Goal: Transaction & Acquisition: Download file/media

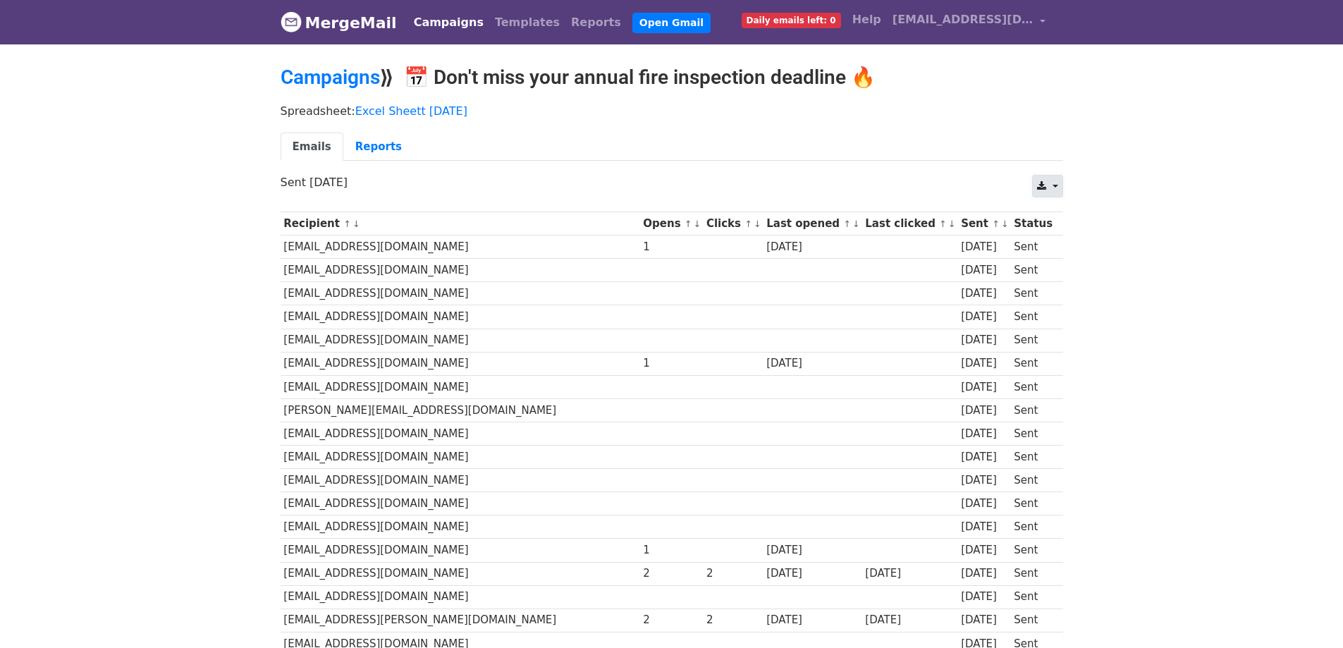
click at [1061, 178] on link at bounding box center [1047, 186] width 30 height 23
click at [1058, 212] on link "CSV" at bounding box center [1064, 218] width 63 height 23
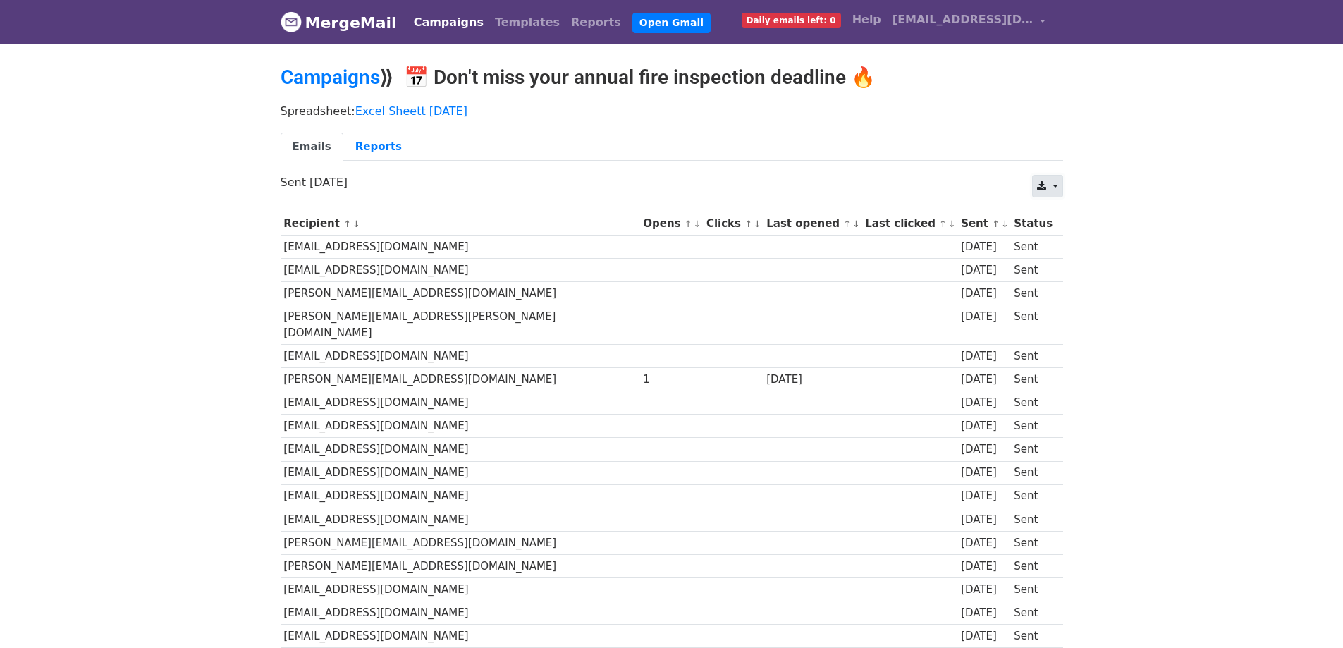
click at [1051, 193] on link at bounding box center [1047, 186] width 30 height 23
click at [1072, 216] on link "CSV" at bounding box center [1064, 218] width 63 height 23
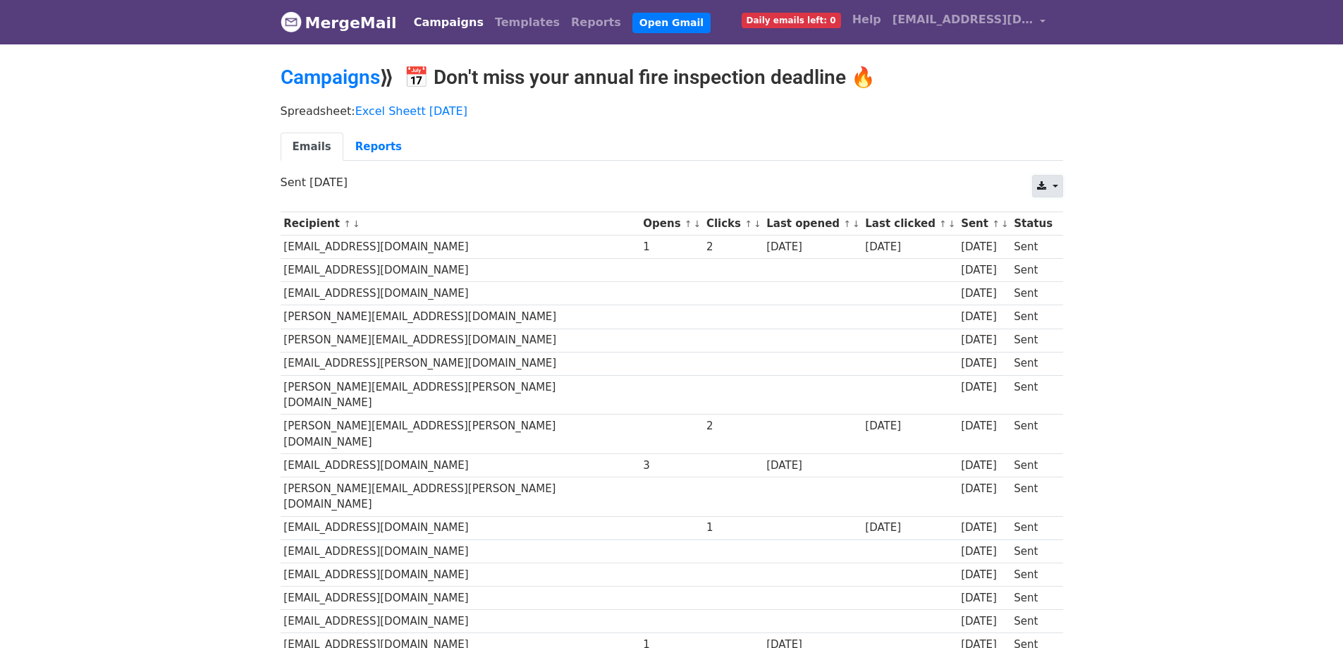
click at [1051, 185] on link at bounding box center [1047, 186] width 30 height 23
click at [1057, 207] on link "CSV" at bounding box center [1064, 218] width 63 height 23
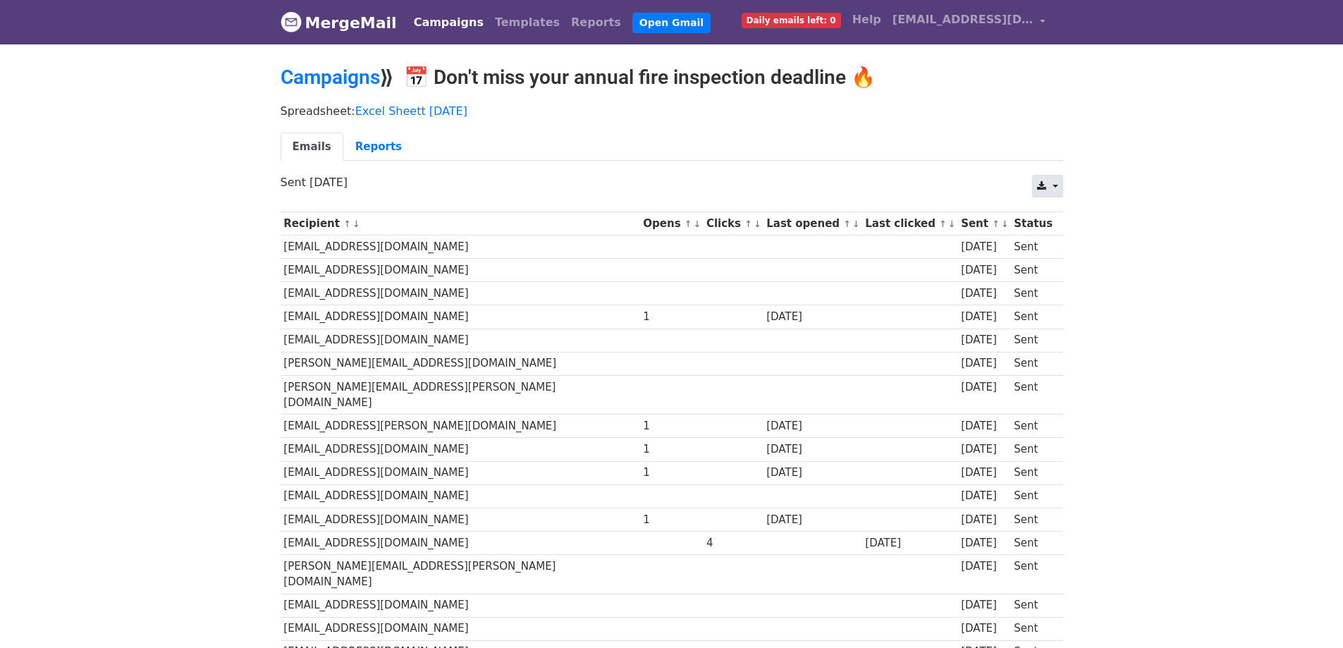
click at [1051, 188] on link at bounding box center [1047, 186] width 30 height 23
click at [1045, 207] on link "CSV" at bounding box center [1064, 218] width 63 height 23
click at [1047, 185] on link at bounding box center [1047, 186] width 30 height 23
click at [1054, 208] on link "CSV" at bounding box center [1064, 218] width 63 height 23
